Goal: Check status: Check status

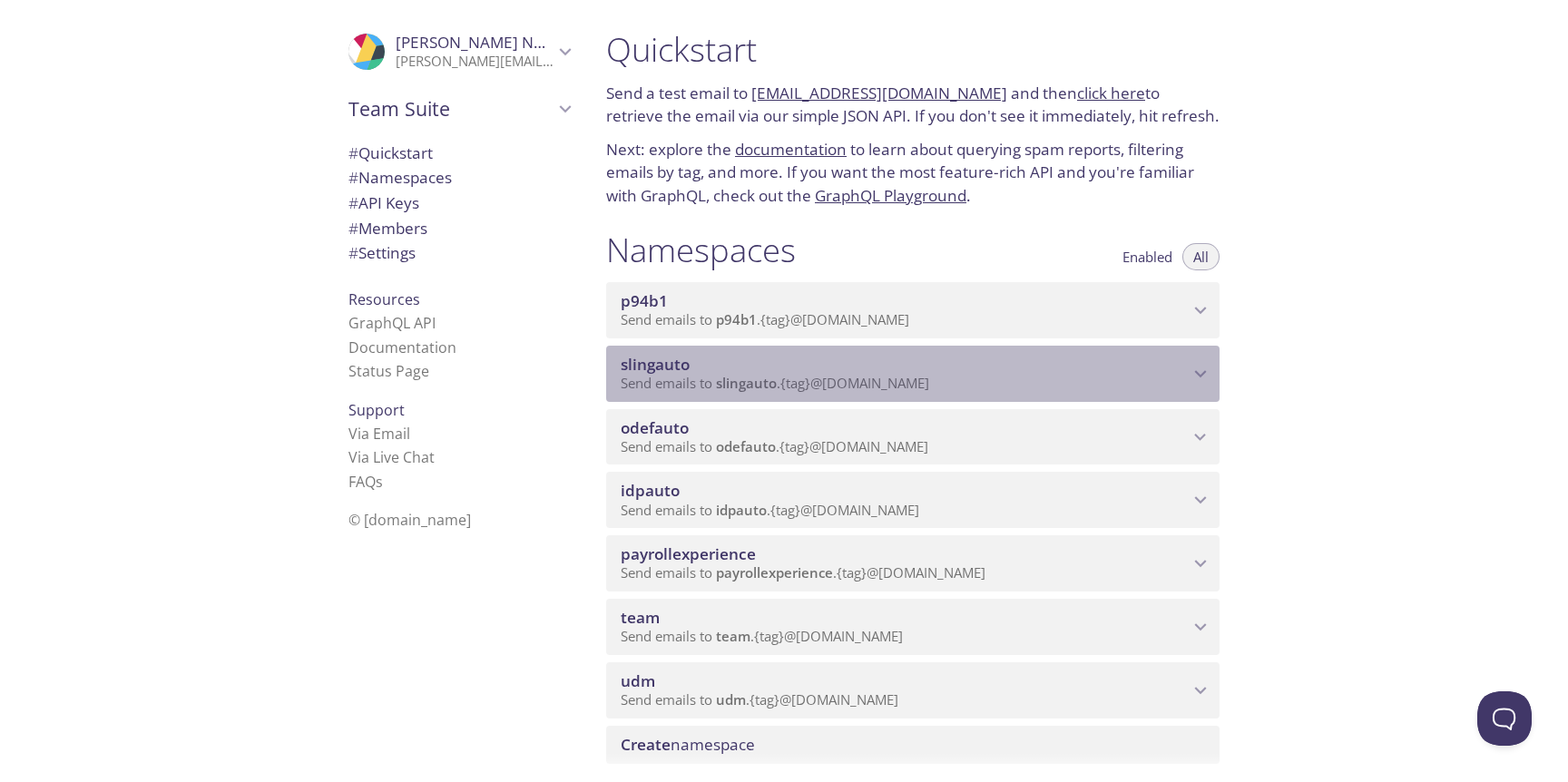
click at [1000, 393] on div "slingauto Send emails to slingauto . {tag} @[DOMAIN_NAME]" at bounding box center [913, 373] width 613 height 57
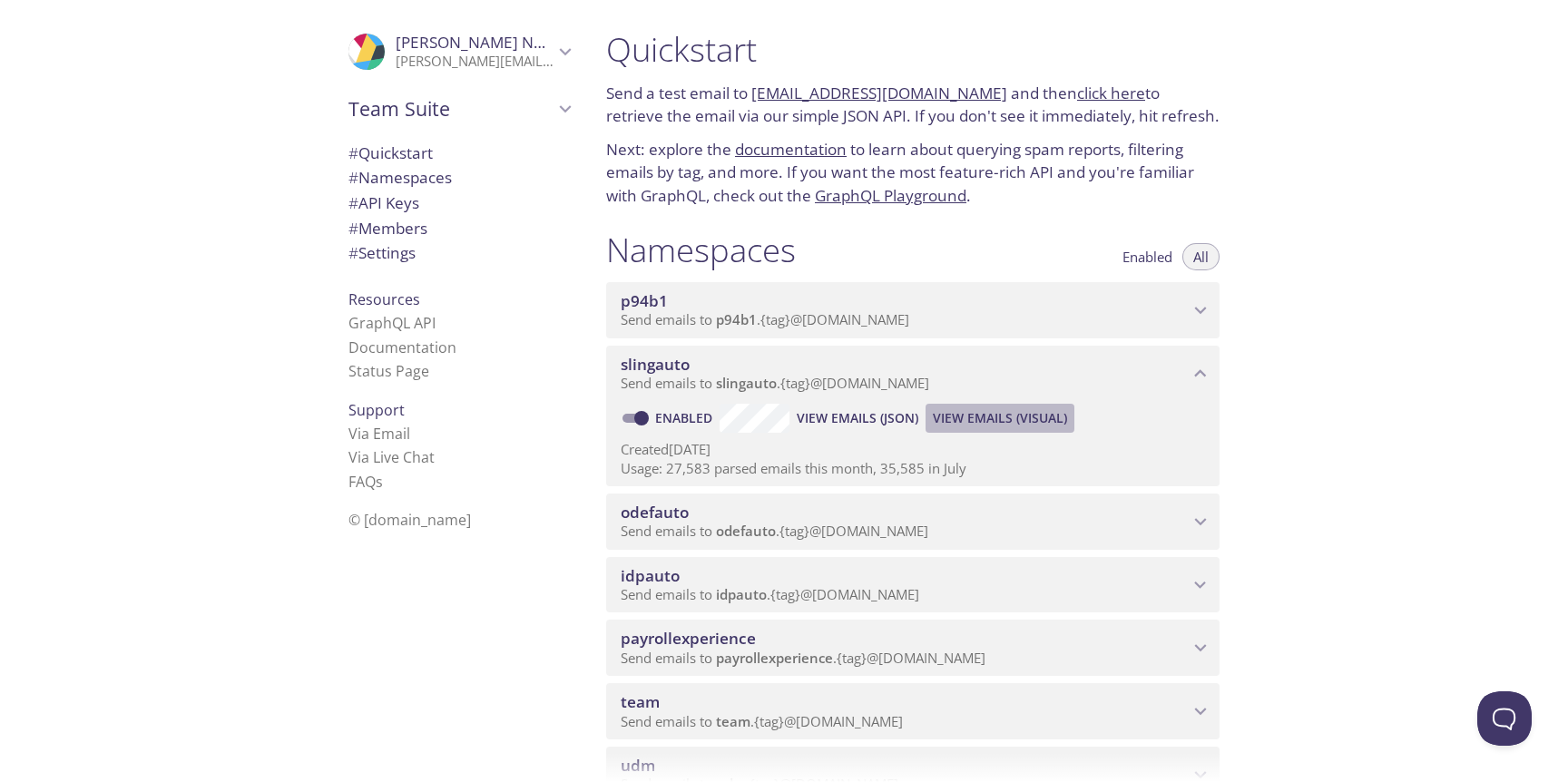
click at [971, 422] on span "View Emails (Visual)" at bounding box center [1000, 418] width 135 height 21
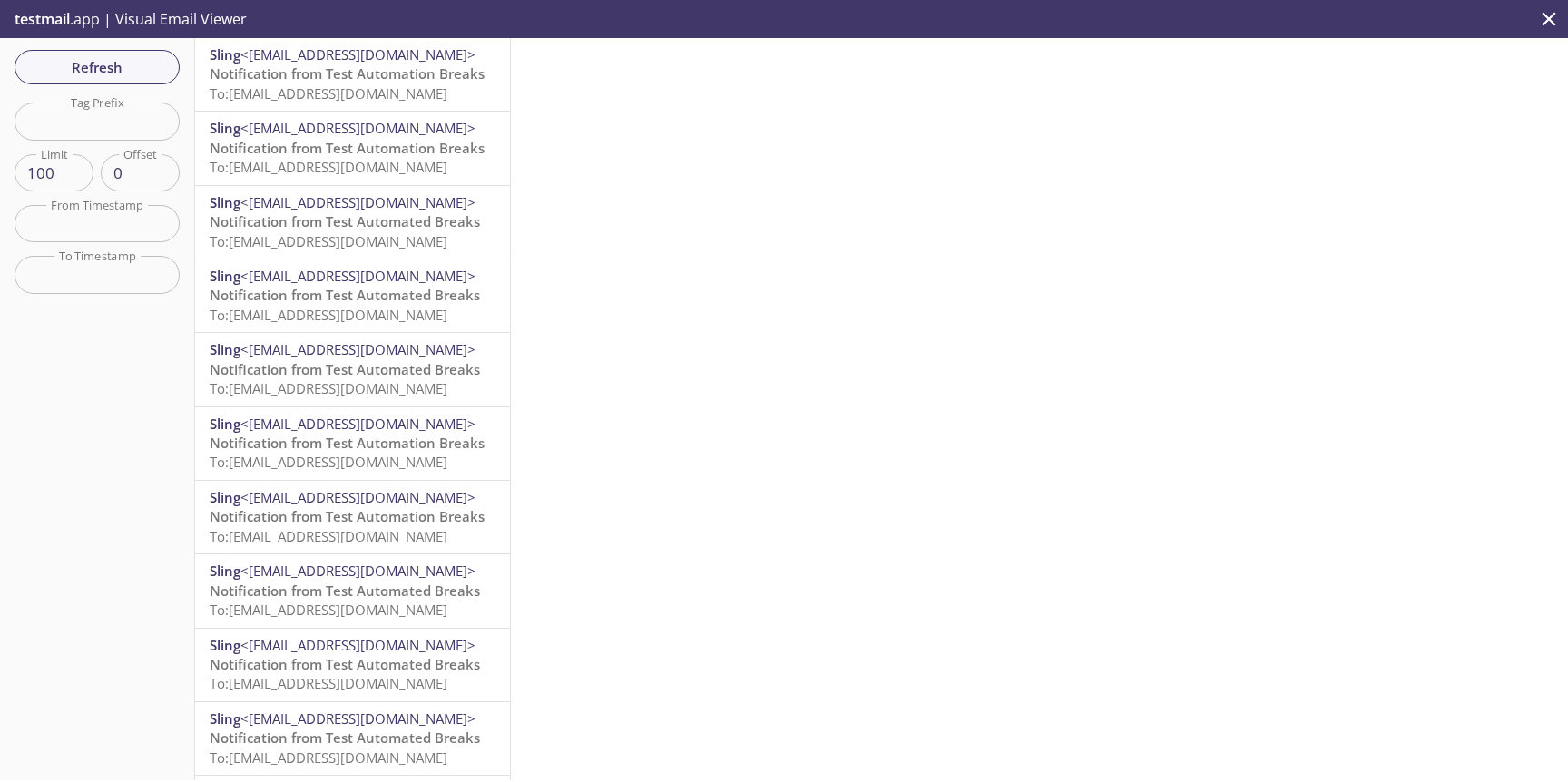
click at [102, 92] on div "Refresh Filters Tag Prefix Tag Prefix Limit 100 Limit Offset 0 Offset From Time…" at bounding box center [98, 409] width 195 height 742
click at [102, 70] on span "Refresh" at bounding box center [97, 67] width 137 height 23
